Goal: Information Seeking & Learning: Learn about a topic

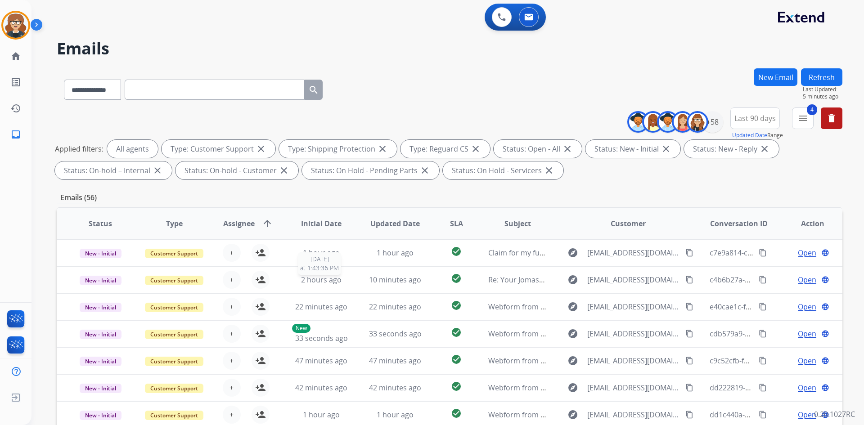
select select "**********"
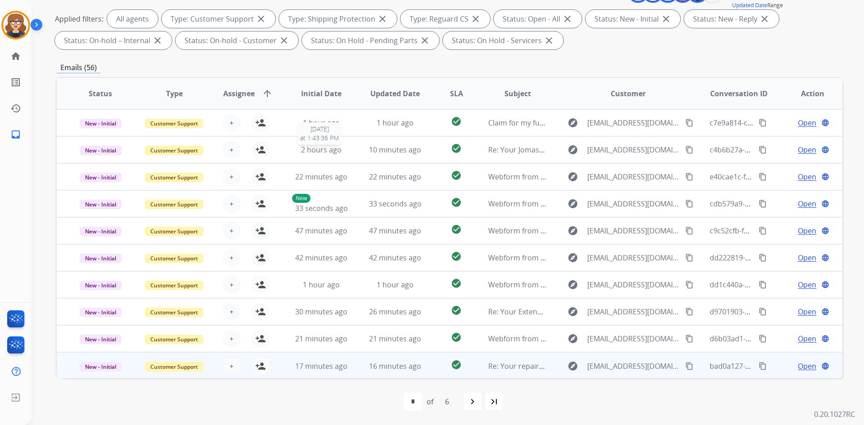
scroll to position [1, 0]
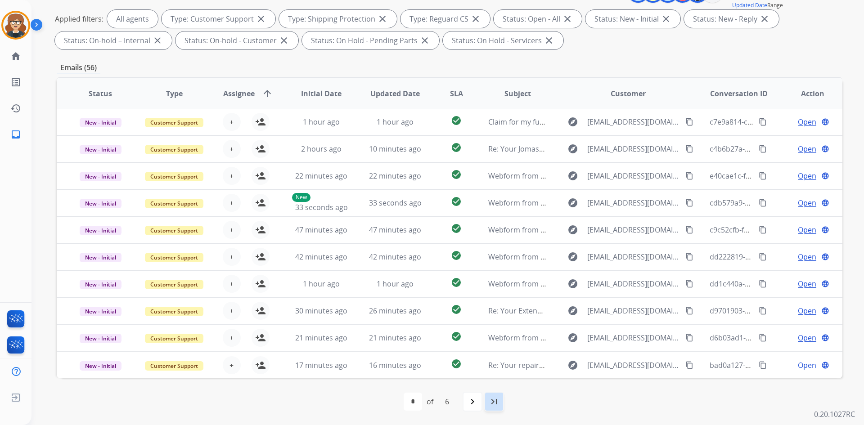
click at [489, 403] on mat-icon "last_page" at bounding box center [493, 401] width 11 height 11
select select "*"
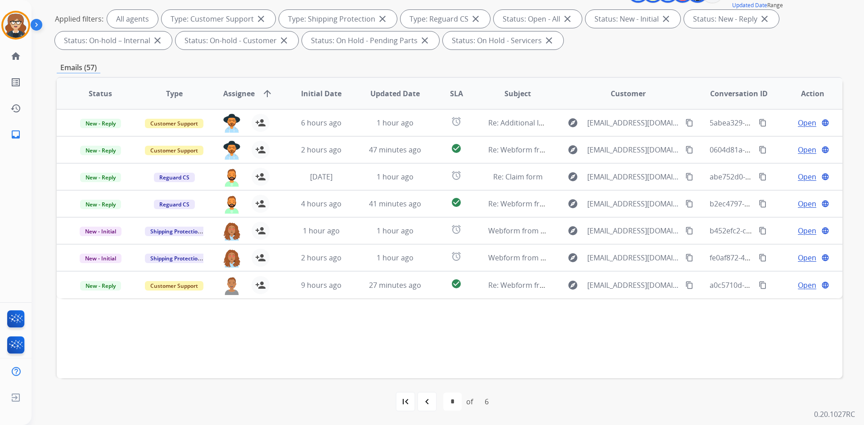
scroll to position [0, 0]
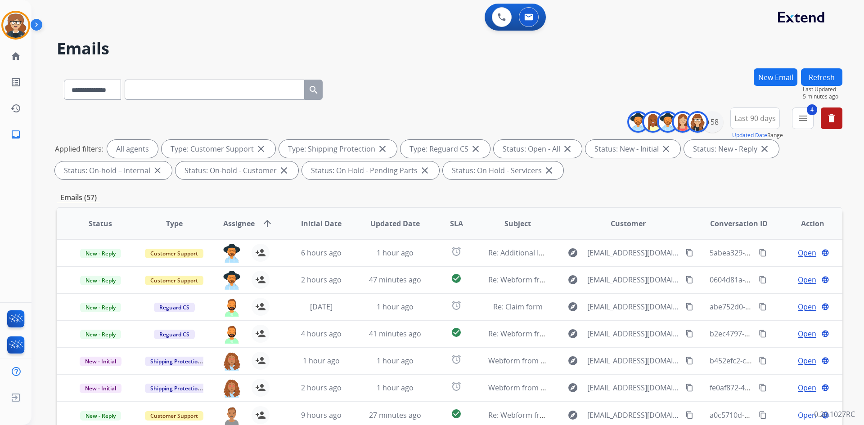
click at [744, 120] on span "Last 90 days" at bounding box center [754, 118] width 41 height 4
click at [745, 153] on div "Custom" at bounding box center [751, 150] width 49 height 13
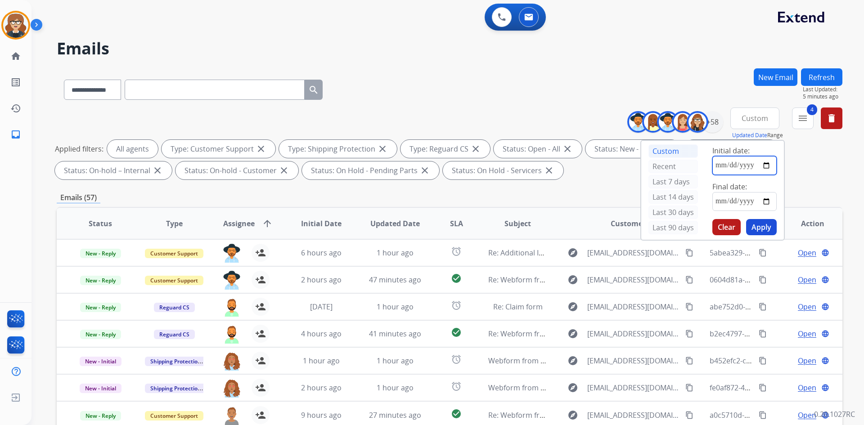
click at [761, 164] on input "date" at bounding box center [744, 165] width 64 height 19
click at [767, 167] on input "date" at bounding box center [744, 165] width 64 height 19
type input "**********"
click at [765, 201] on input "date" at bounding box center [744, 201] width 64 height 19
type input "**********"
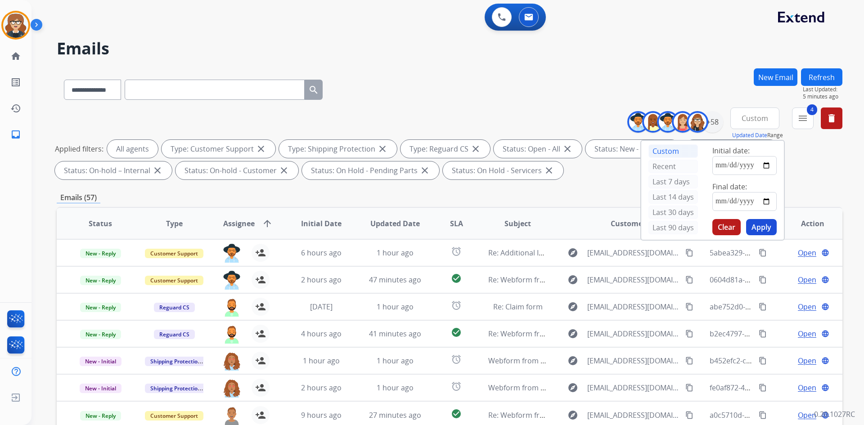
click at [761, 226] on button "Apply" at bounding box center [761, 227] width 31 height 16
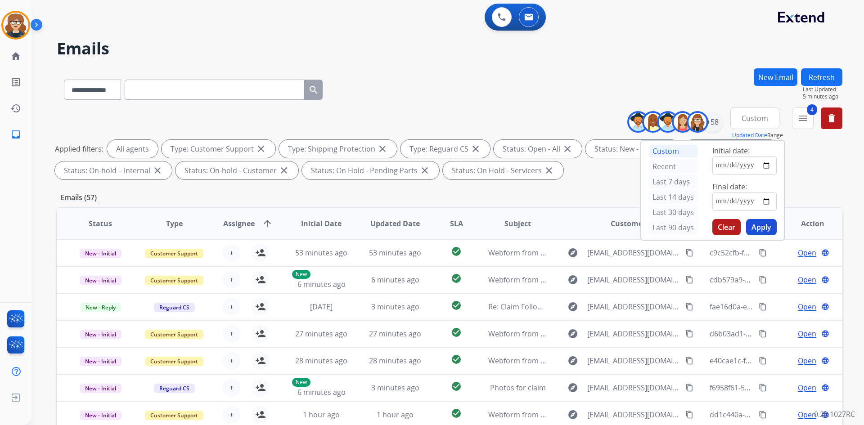
click at [802, 156] on div "Applied filters: All agents Type: Customer Support close Type: Shipping Protect…" at bounding box center [447, 160] width 785 height 40
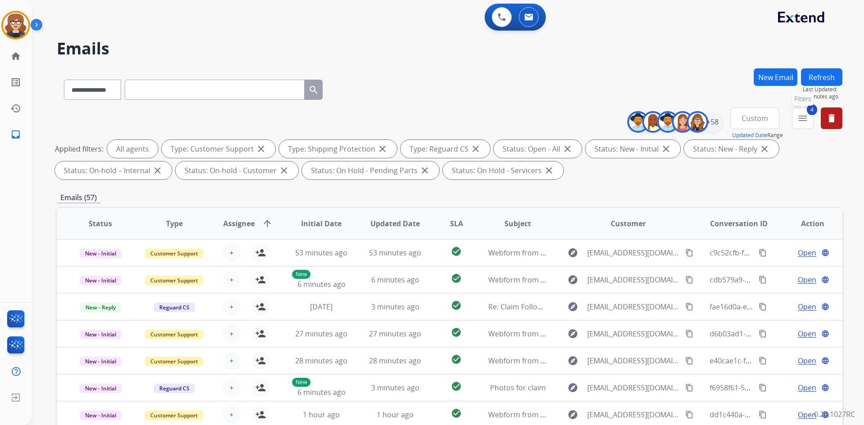
click at [801, 115] on mat-icon "menu" at bounding box center [802, 118] width 11 height 11
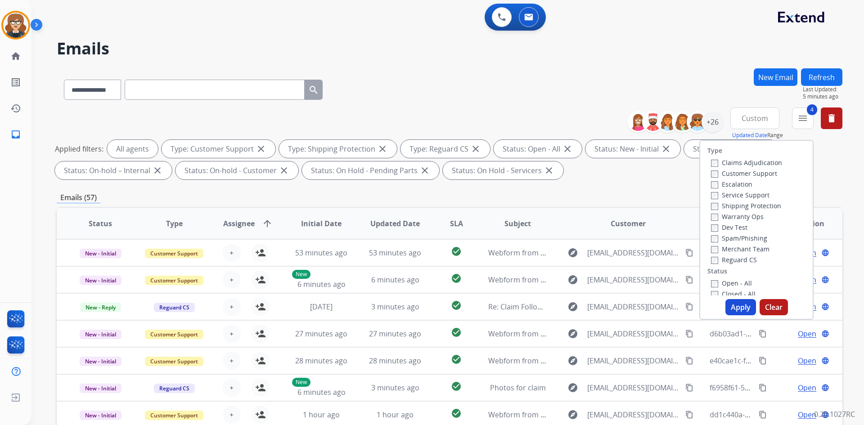
click at [711, 179] on div "Escalation" at bounding box center [746, 184] width 71 height 11
click at [742, 304] on button "Apply" at bounding box center [740, 307] width 31 height 16
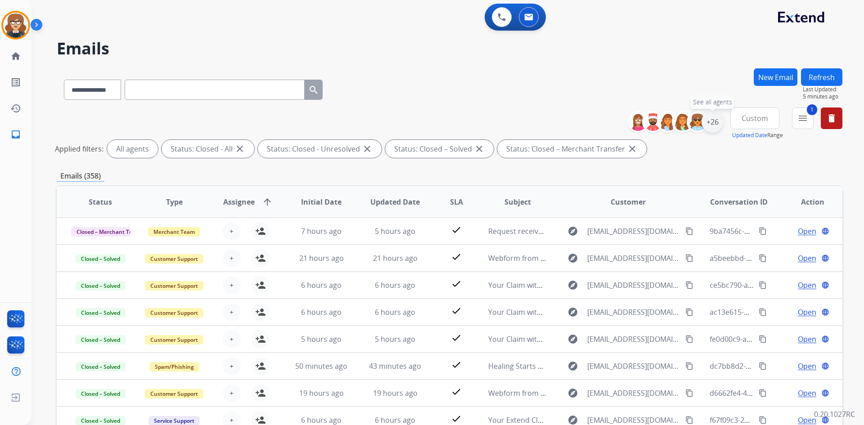
click at [706, 122] on div "+26" at bounding box center [712, 122] width 22 height 22
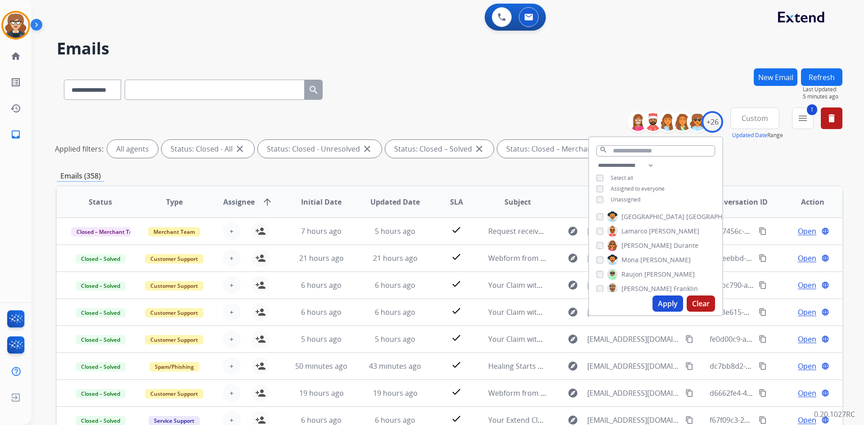
scroll to position [85, 0]
click at [672, 301] on button "Apply" at bounding box center [667, 303] width 31 height 16
click at [663, 305] on button "Apply" at bounding box center [667, 303] width 31 height 16
click at [445, 186] on div "Status Type Assignee arrow_upward Initial Date Updated Date SLA Subject Custome…" at bounding box center [449, 335] width 785 height 301
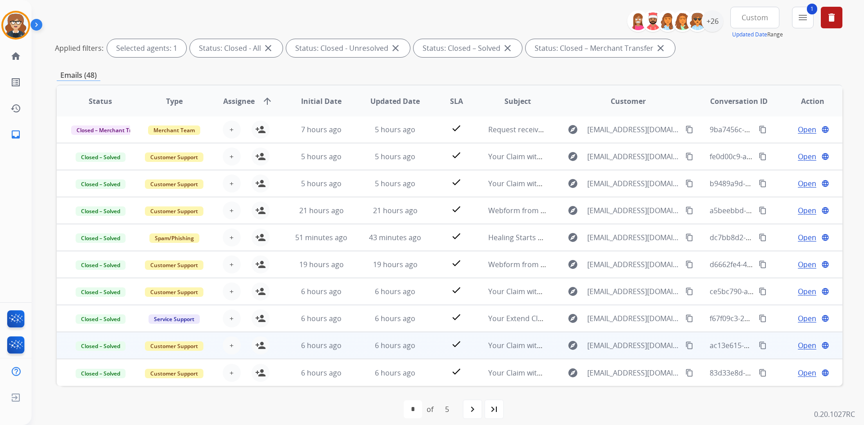
scroll to position [108, 0]
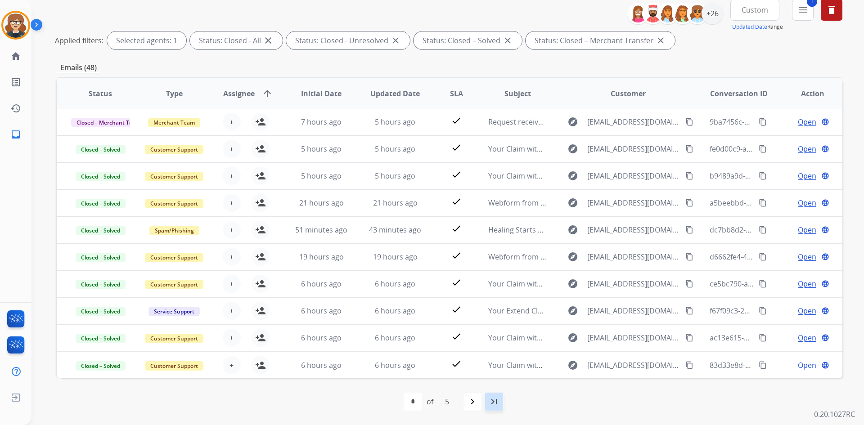
click at [502, 402] on div "last_page" at bounding box center [494, 402] width 20 height 20
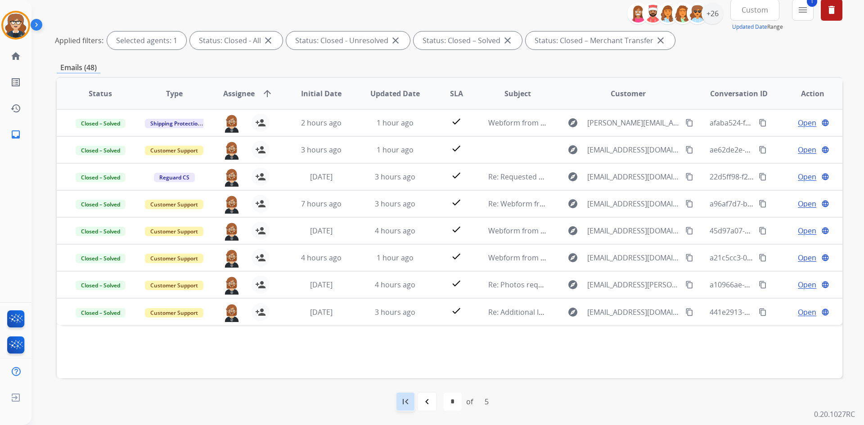
click at [404, 400] on mat-icon "first_page" at bounding box center [405, 401] width 11 height 11
select select "*"
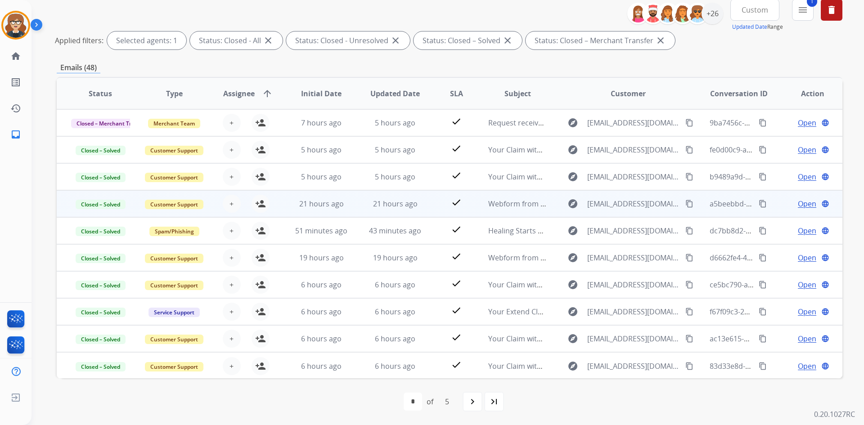
scroll to position [0, 0]
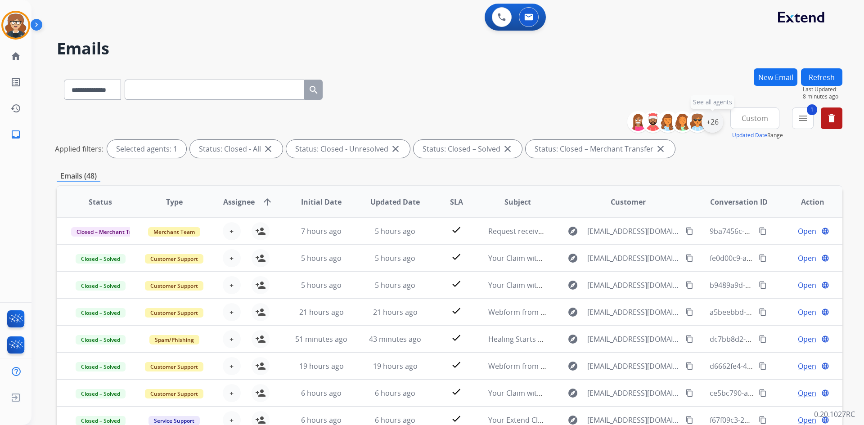
click at [712, 121] on div "+26" at bounding box center [712, 122] width 22 height 22
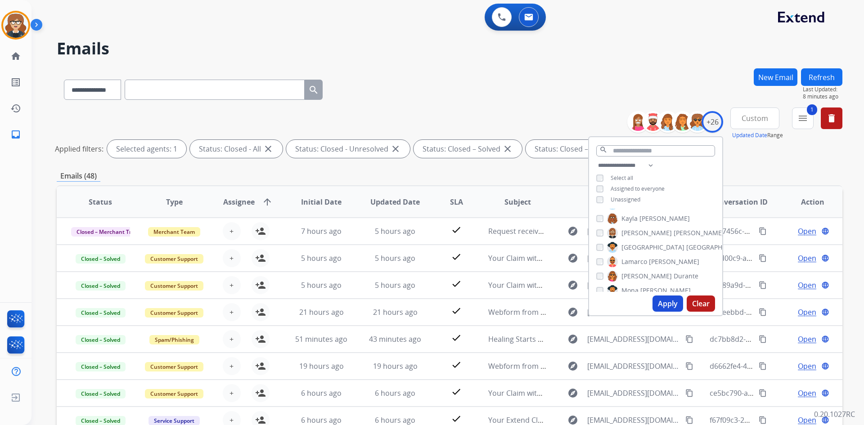
click at [598, 181] on div "**********" at bounding box center [655, 183] width 133 height 47
click at [632, 161] on select "**********" at bounding box center [627, 165] width 62 height 11
click at [612, 162] on select "**********" at bounding box center [627, 165] width 62 height 11
click at [662, 301] on button "Apply" at bounding box center [667, 303] width 31 height 16
click at [759, 120] on span "Custom" at bounding box center [754, 118] width 27 height 4
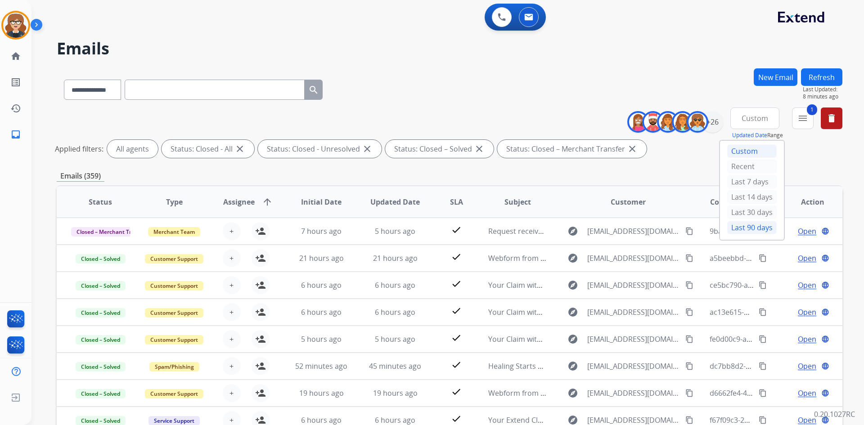
click at [750, 222] on div "Last 90 days" at bounding box center [751, 227] width 49 height 13
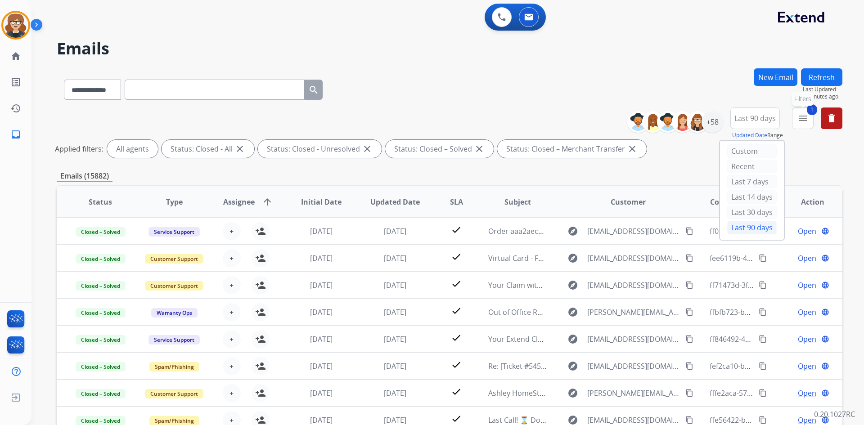
click at [803, 118] on mat-icon "menu" at bounding box center [802, 118] width 11 height 11
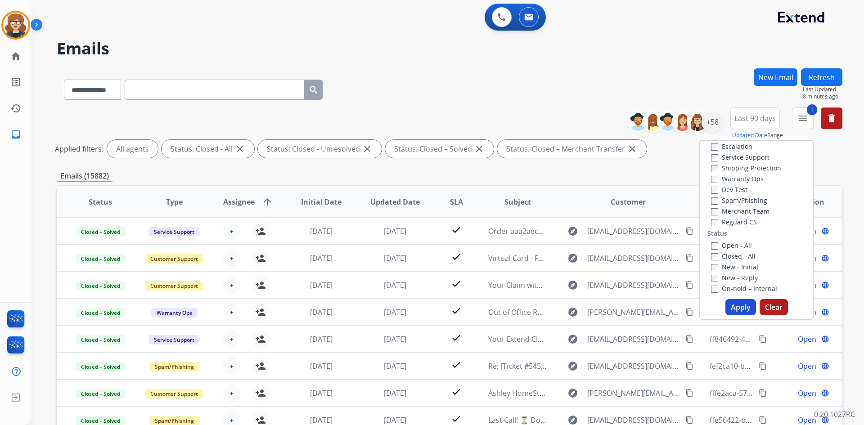
click at [712, 256] on label "Closed - All" at bounding box center [733, 256] width 45 height 9
click at [736, 304] on button "Apply" at bounding box center [740, 307] width 31 height 16
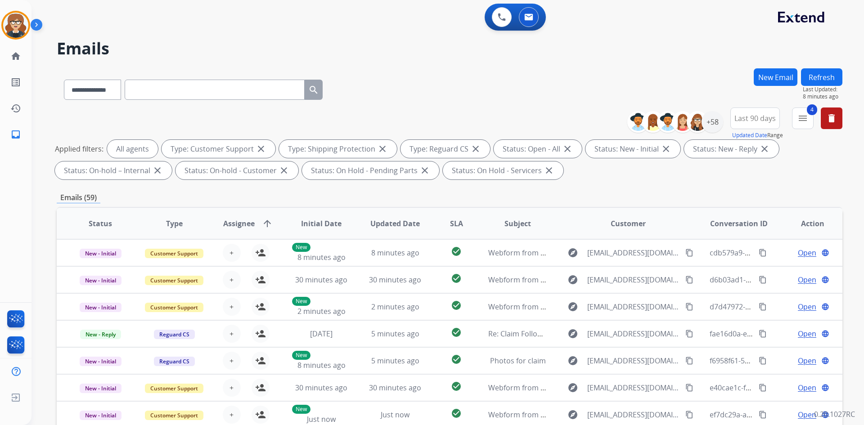
click at [252, 223] on span "Assignee" at bounding box center [238, 223] width 31 height 11
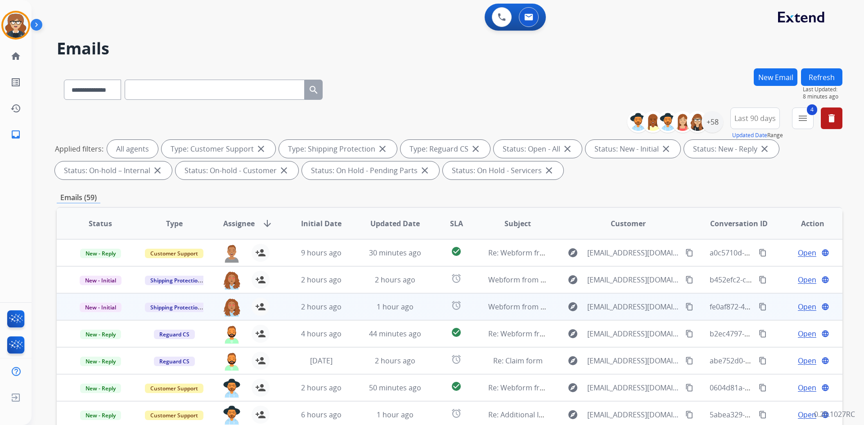
scroll to position [1, 0]
